Goal: Information Seeking & Learning: Find specific fact

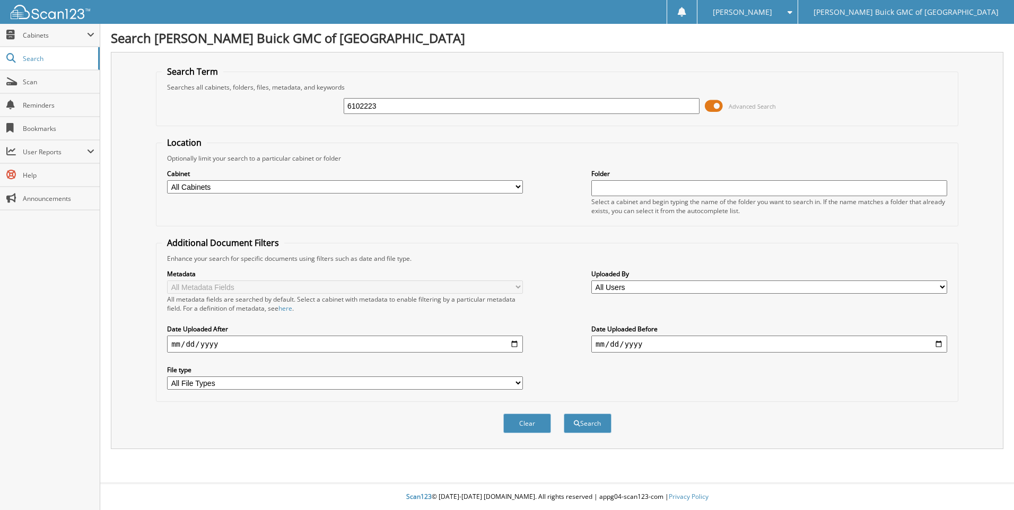
type input "6102223"
click at [564, 414] on button "Search" at bounding box center [588, 424] width 48 height 20
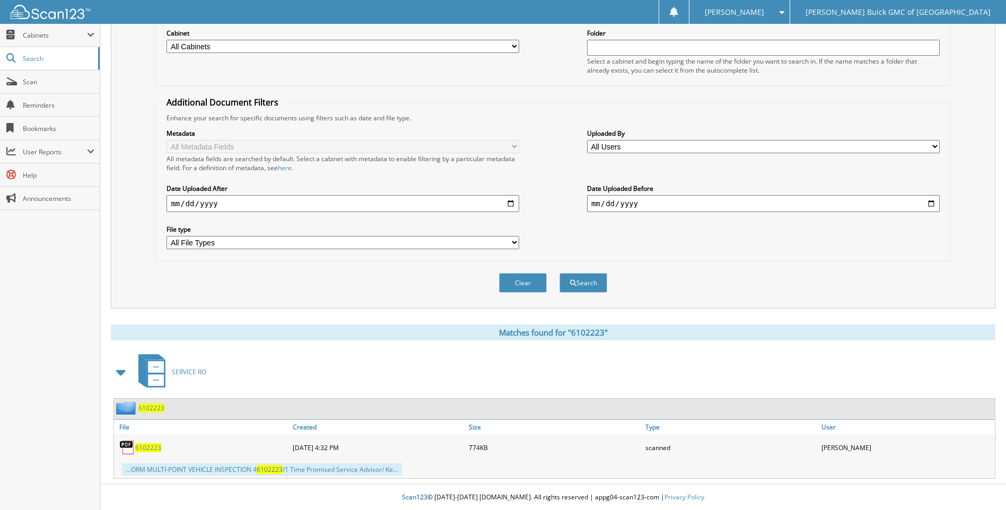
scroll to position [142, 0]
click at [157, 447] on span "6102223" at bounding box center [148, 447] width 26 height 9
